Goal: Information Seeking & Learning: Learn about a topic

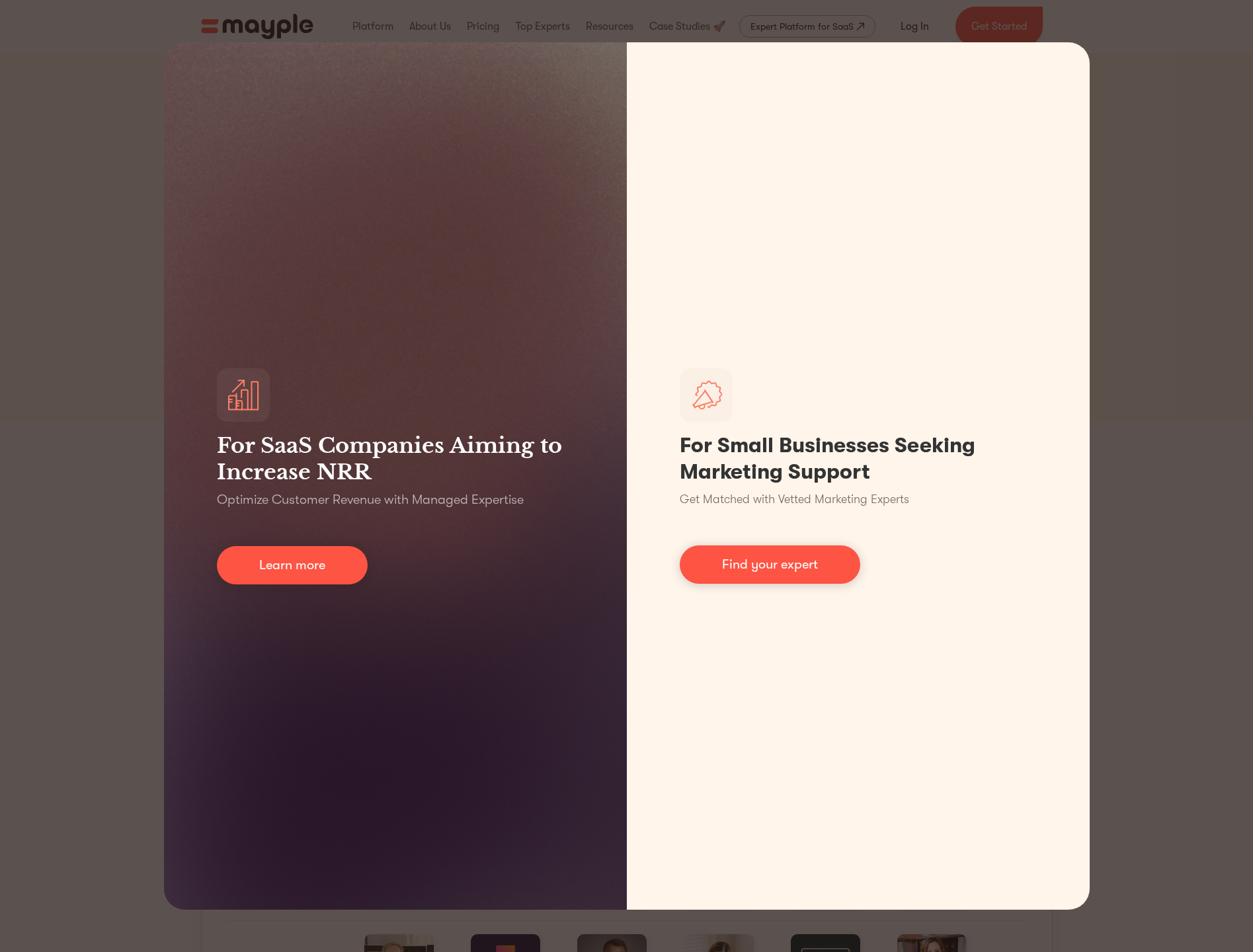
click at [1111, 191] on div "For SaaS Companies Aiming to Increase NRR Optimize Customer Revenue with Manage…" at bounding box center [626, 476] width 1253 height 952
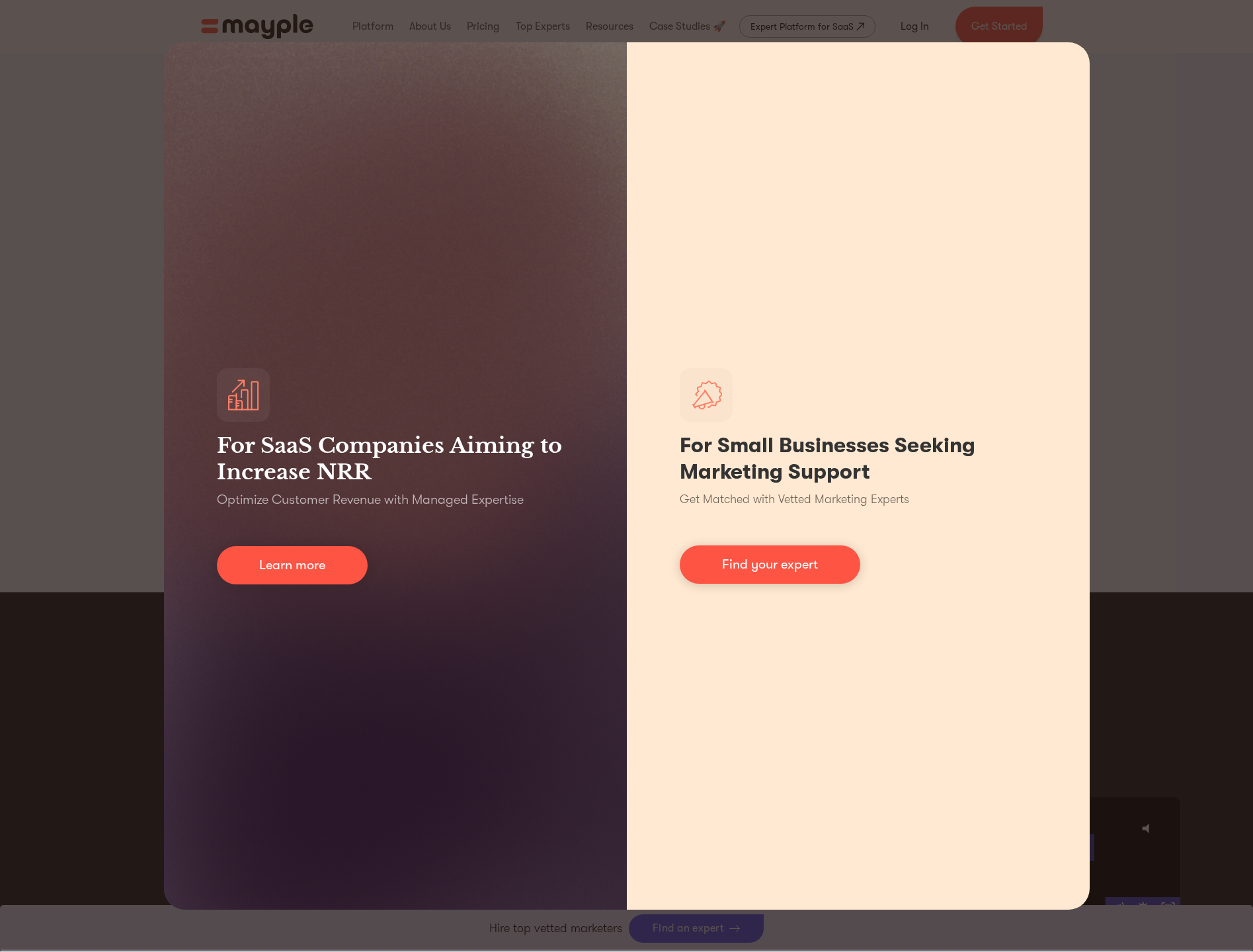
scroll to position [1744, 0]
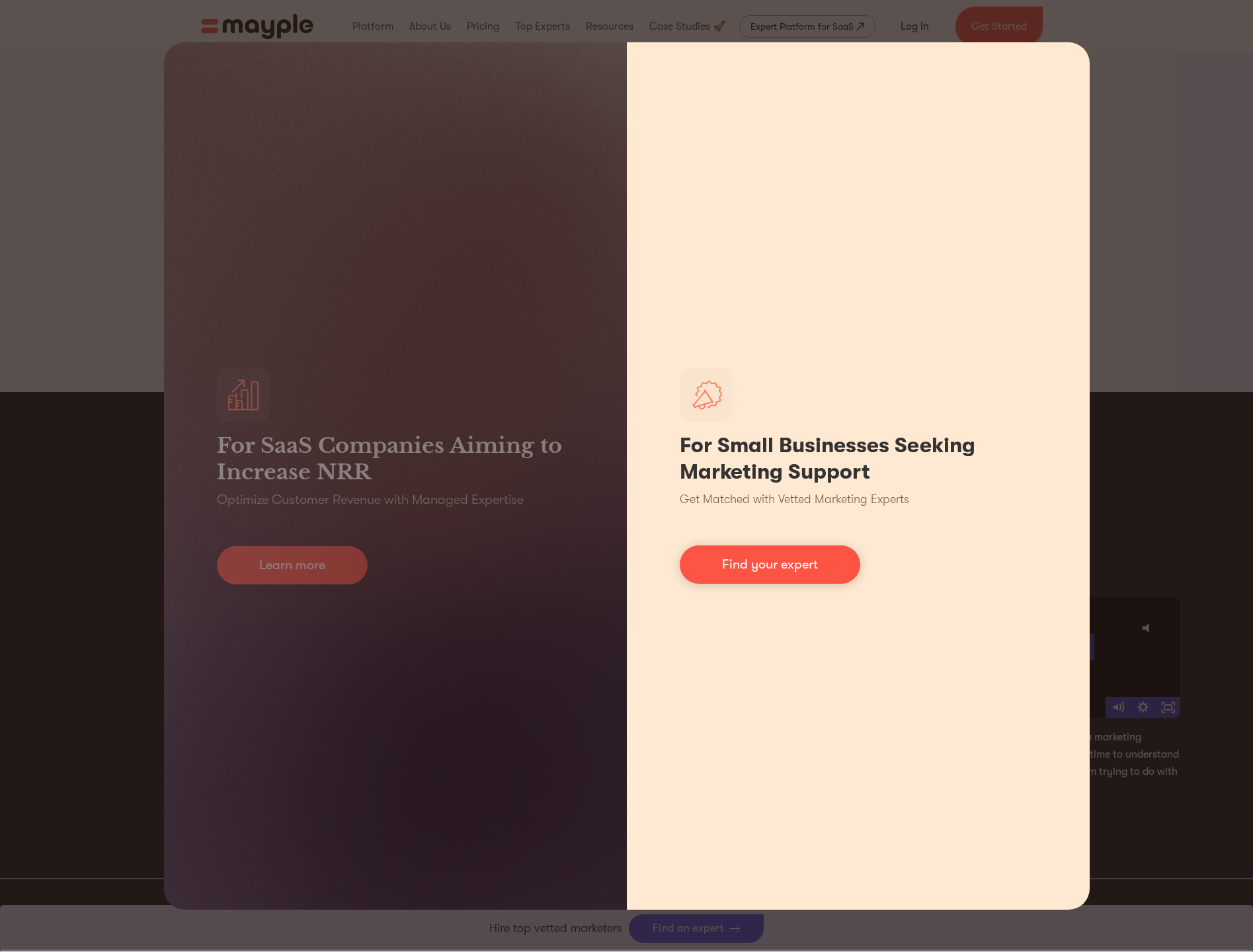
click at [977, 62] on div "For Small Businesses Seeking Marketing Support Get Matched with Vetted Marketin…" at bounding box center [858, 476] width 463 height 868
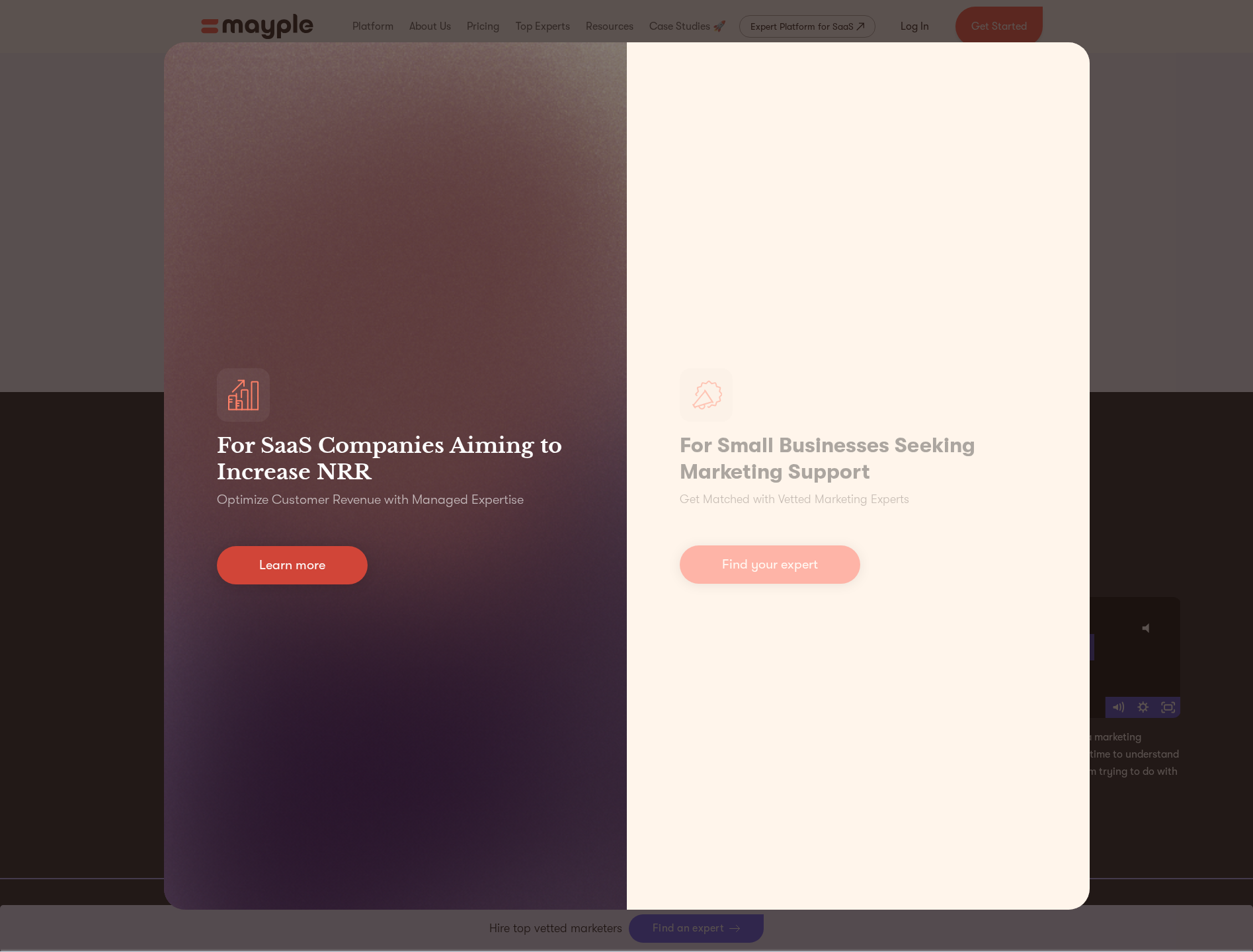
click at [329, 554] on link "Learn more" at bounding box center [293, 566] width 150 height 38
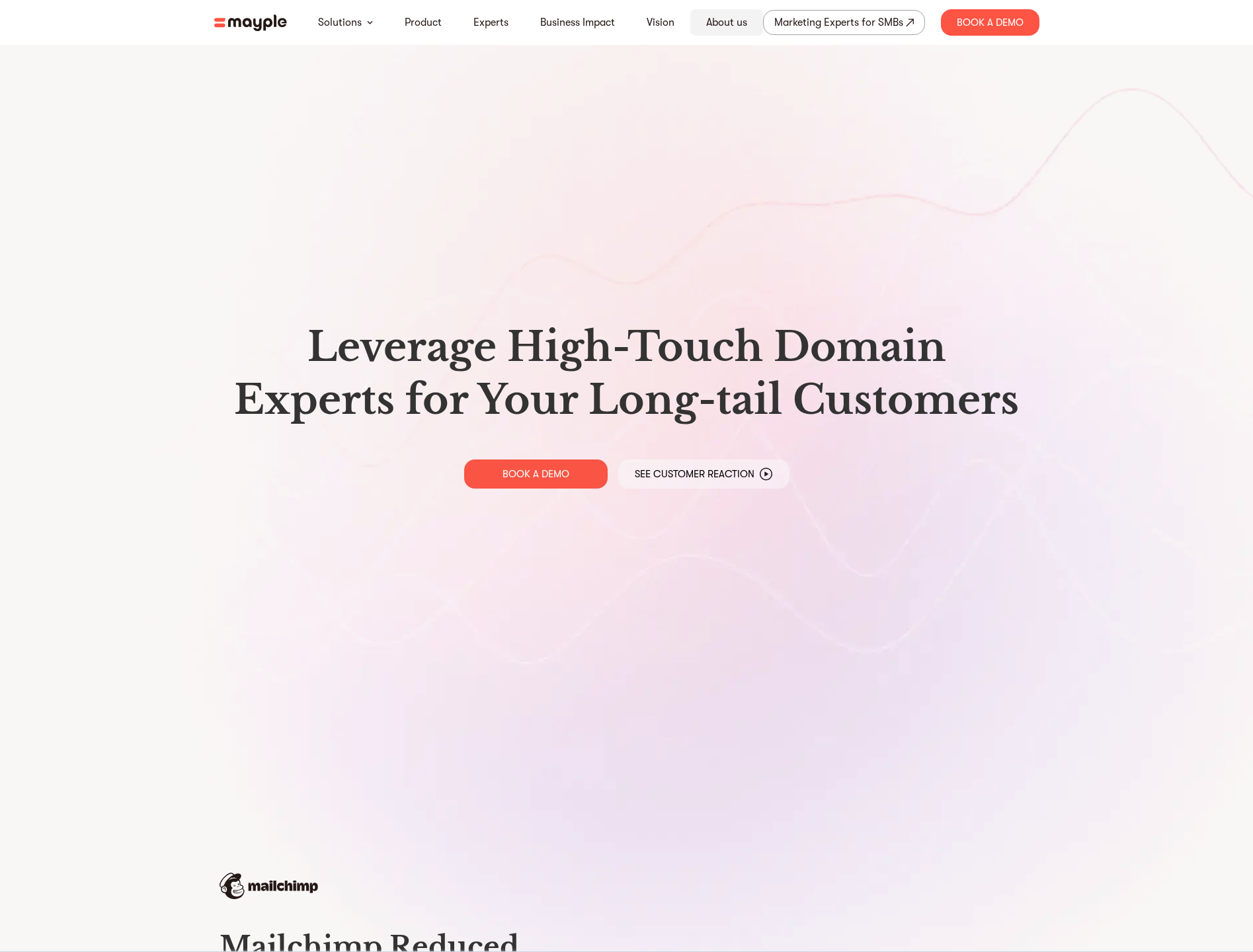
click at [736, 28] on link "About us" at bounding box center [726, 22] width 41 height 16
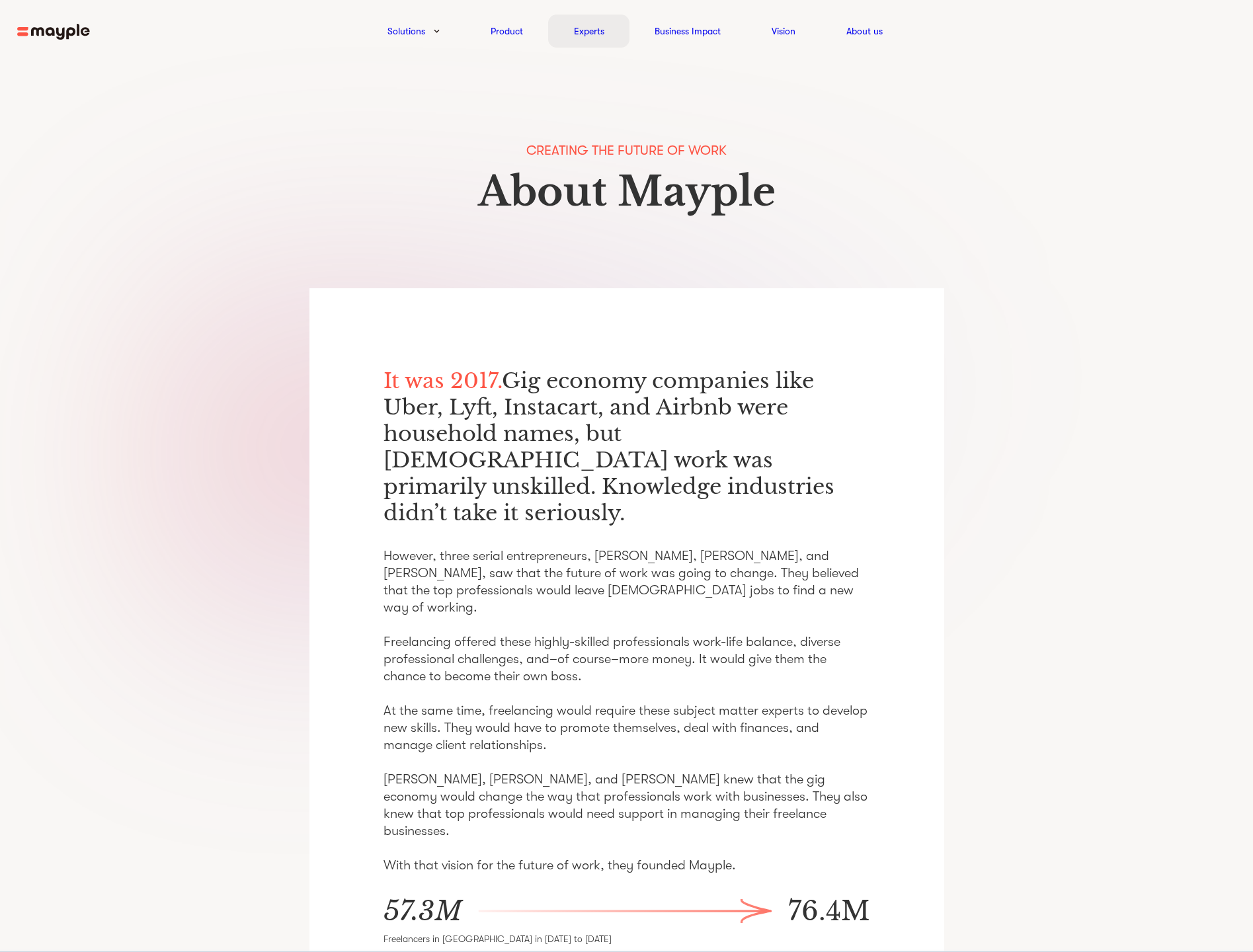
click at [589, 37] on link "Experts" at bounding box center [589, 31] width 30 height 16
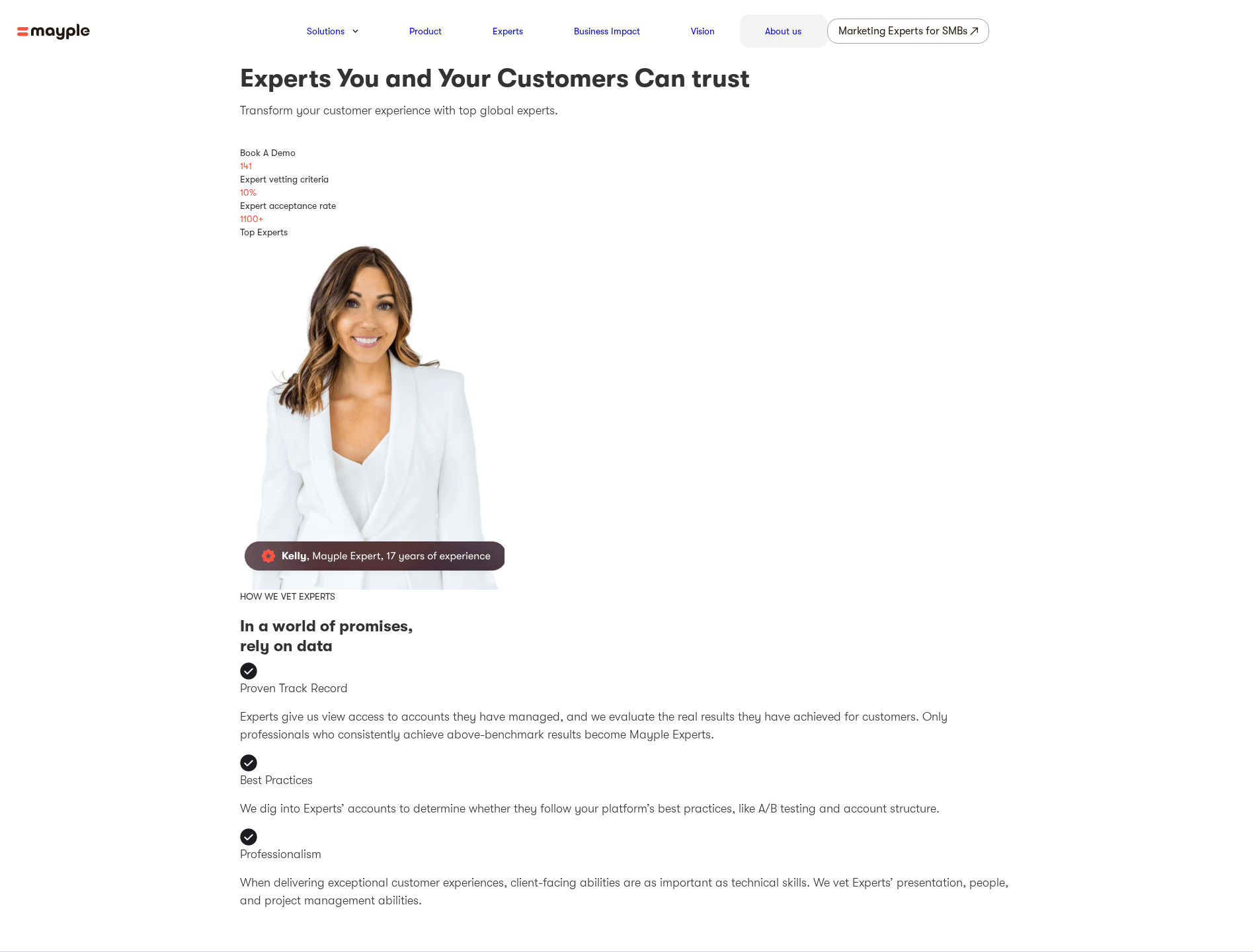
click at [802, 36] on link "About us" at bounding box center [783, 31] width 37 height 16
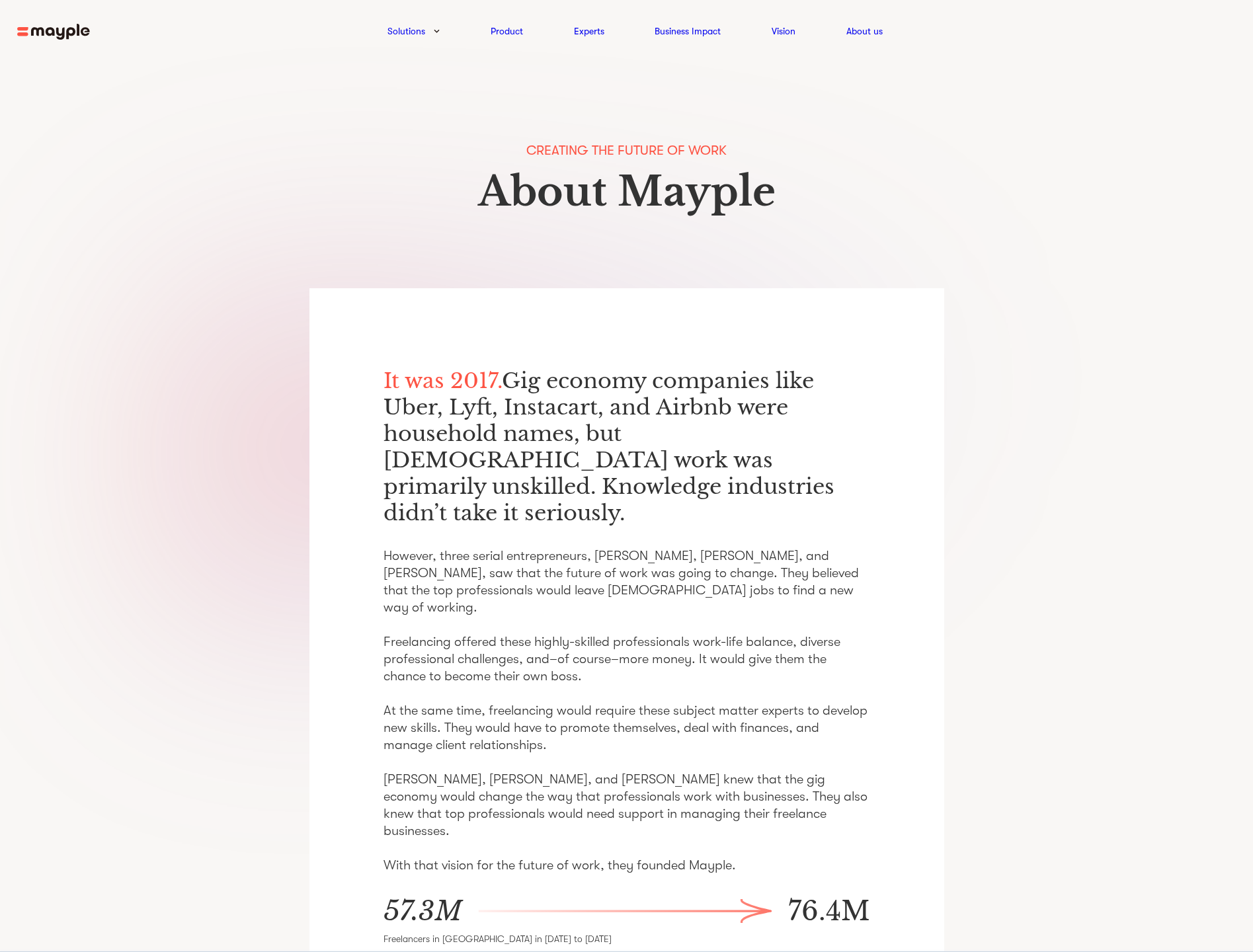
click at [69, 49] on nav "Solutions Product Experts Business Impact Vision About us Retention Prevent chu…" at bounding box center [626, 31] width 1253 height 62
click at [71, 39] on img at bounding box center [53, 32] width 73 height 17
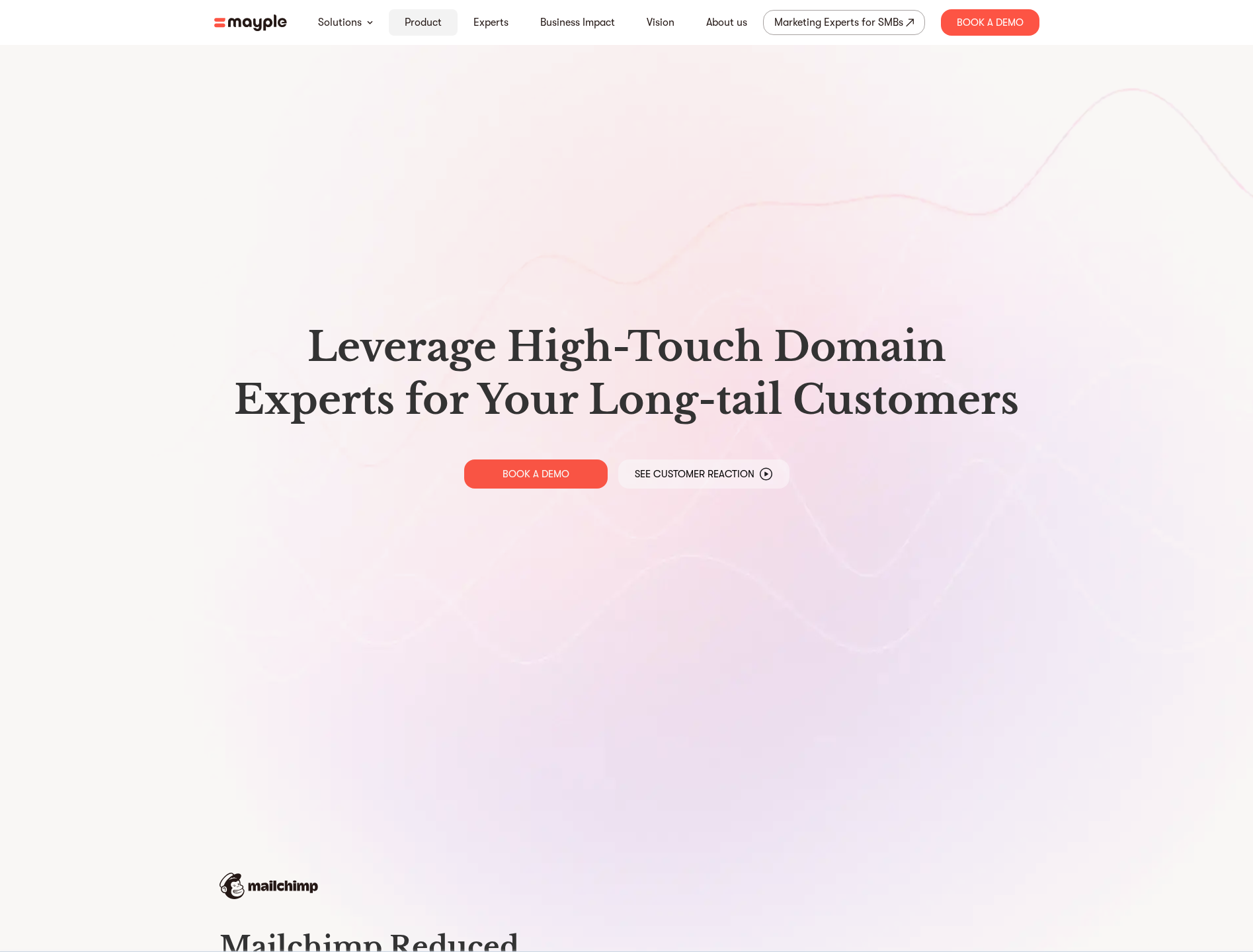
click at [405, 29] on link "Product" at bounding box center [423, 22] width 37 height 16
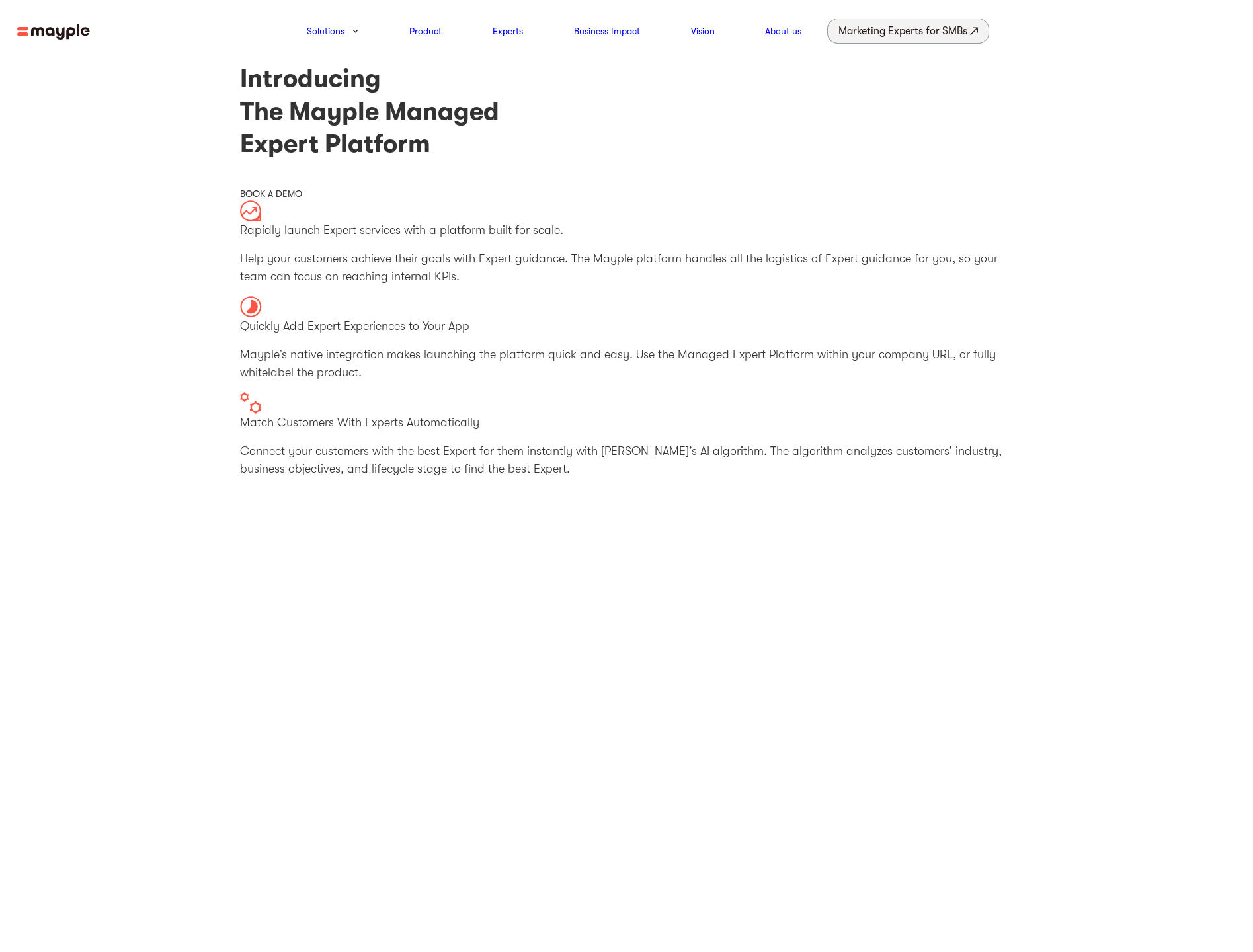
click at [968, 31] on div "Marketing Experts for SMBs" at bounding box center [903, 31] width 129 height 18
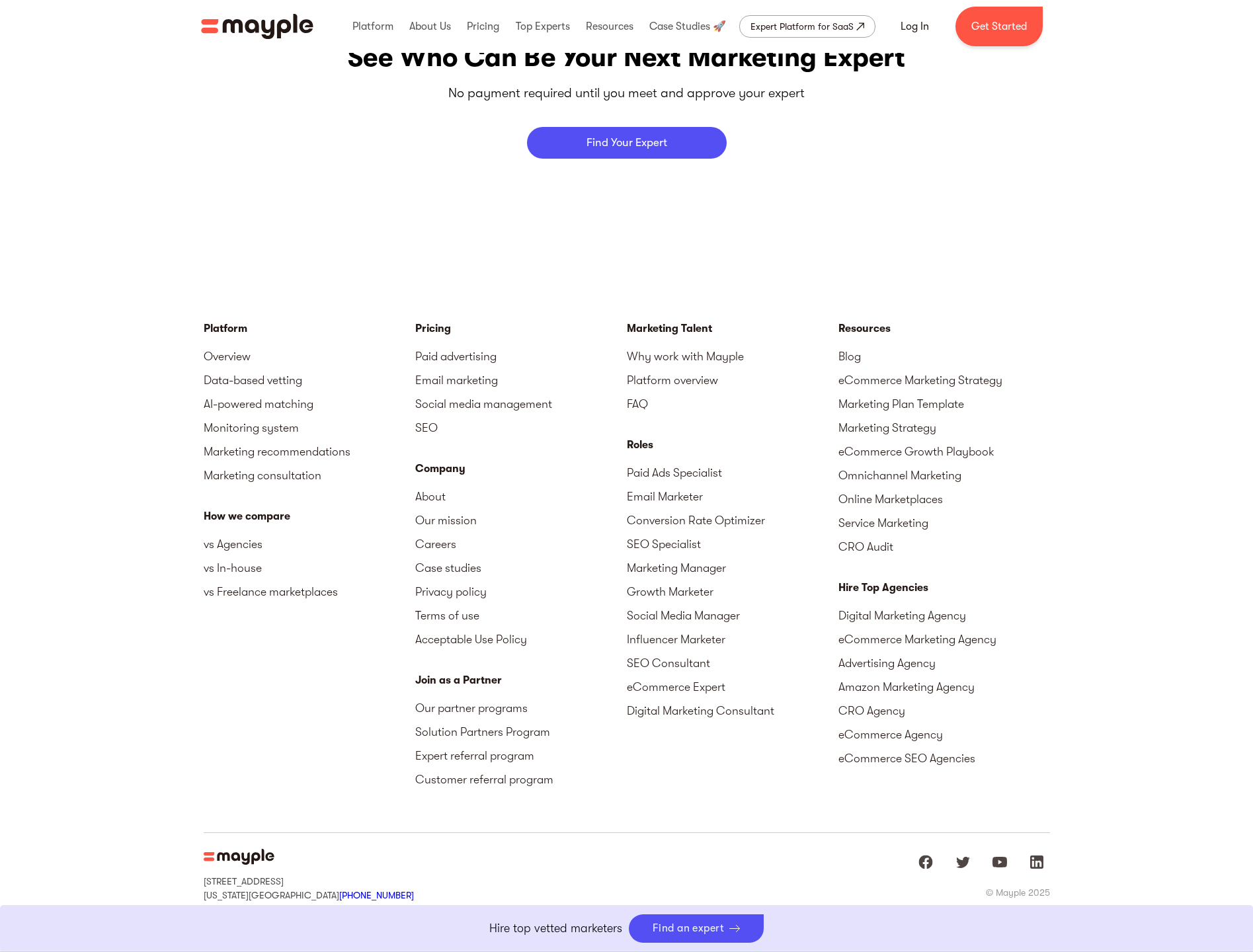
scroll to position [5648, 0]
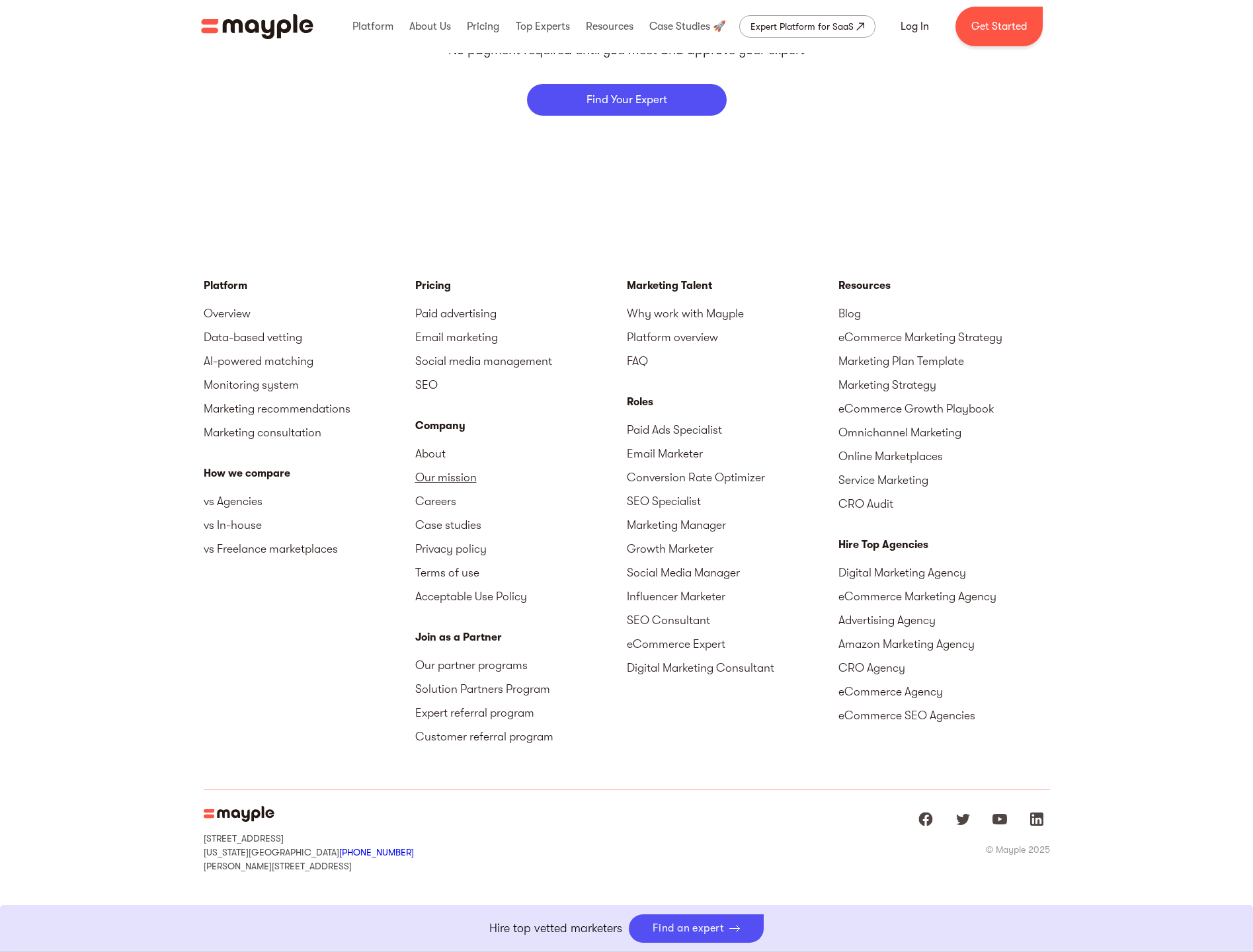
click at [442, 473] on link "Our mission" at bounding box center [521, 477] width 211 height 23
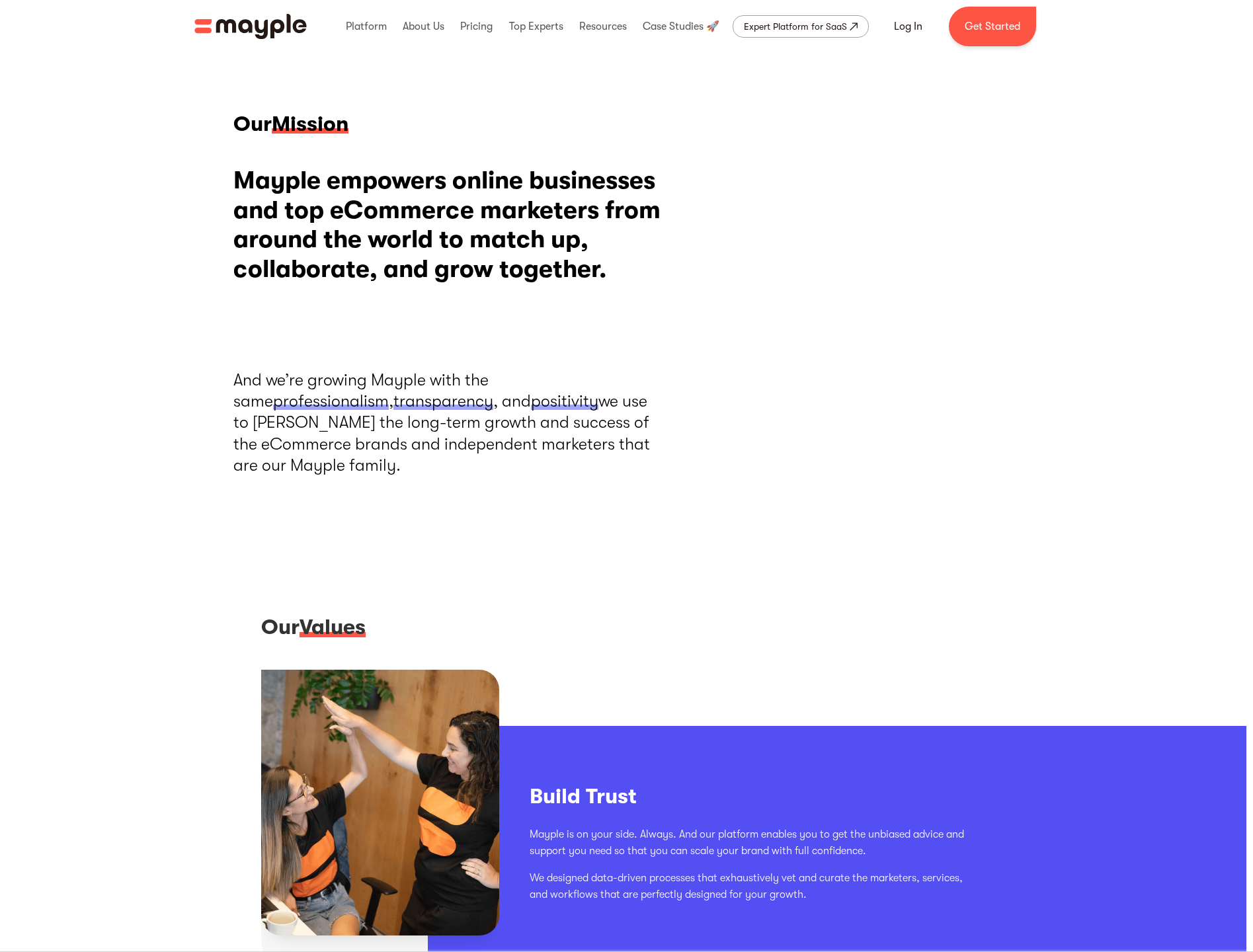
scroll to position [2, 1]
